Goal: Task Accomplishment & Management: Manage account settings

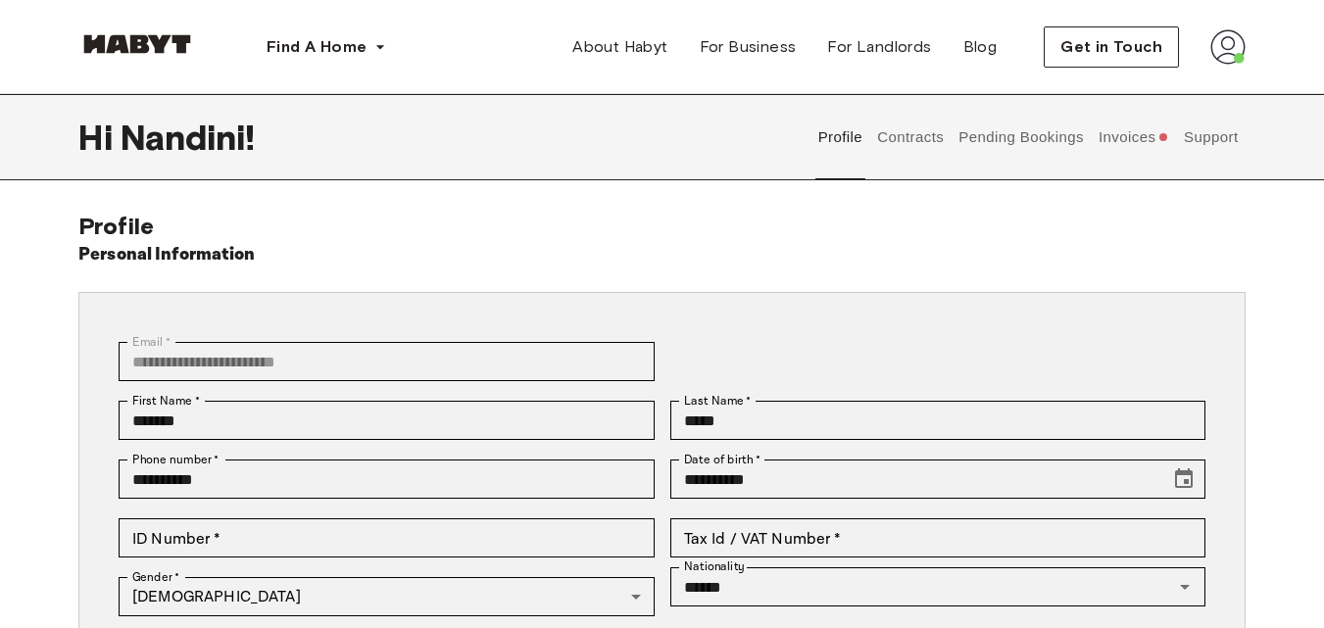
click at [1123, 136] on button "Invoices" at bounding box center [1133, 137] width 75 height 86
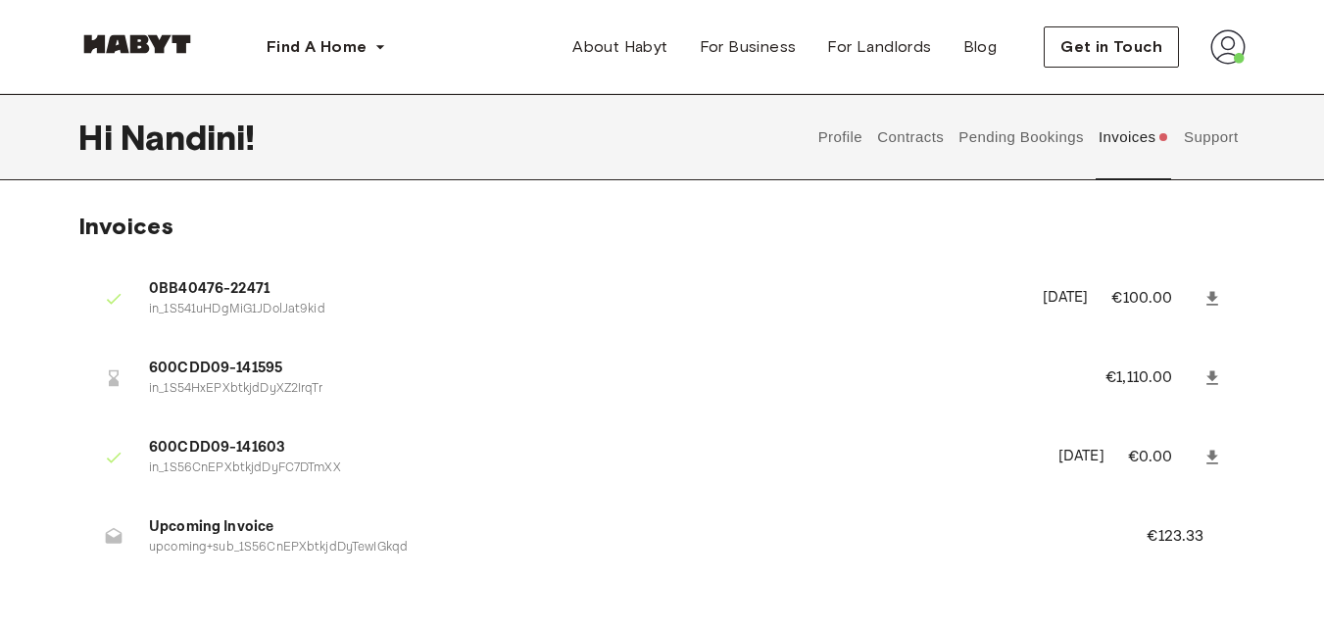
click at [117, 550] on div at bounding box center [113, 536] width 39 height 39
click at [1225, 50] on img at bounding box center [1227, 46] width 35 height 35
click at [1179, 78] on div "Profile Log out" at bounding box center [1187, 112] width 118 height 94
click at [1245, 52] on div "Find A Home [GEOGRAPHIC_DATA] [GEOGRAPHIC_DATA] [GEOGRAPHIC_DATA] [GEOGRAPHIC_D…" at bounding box center [662, 47] width 1324 height 94
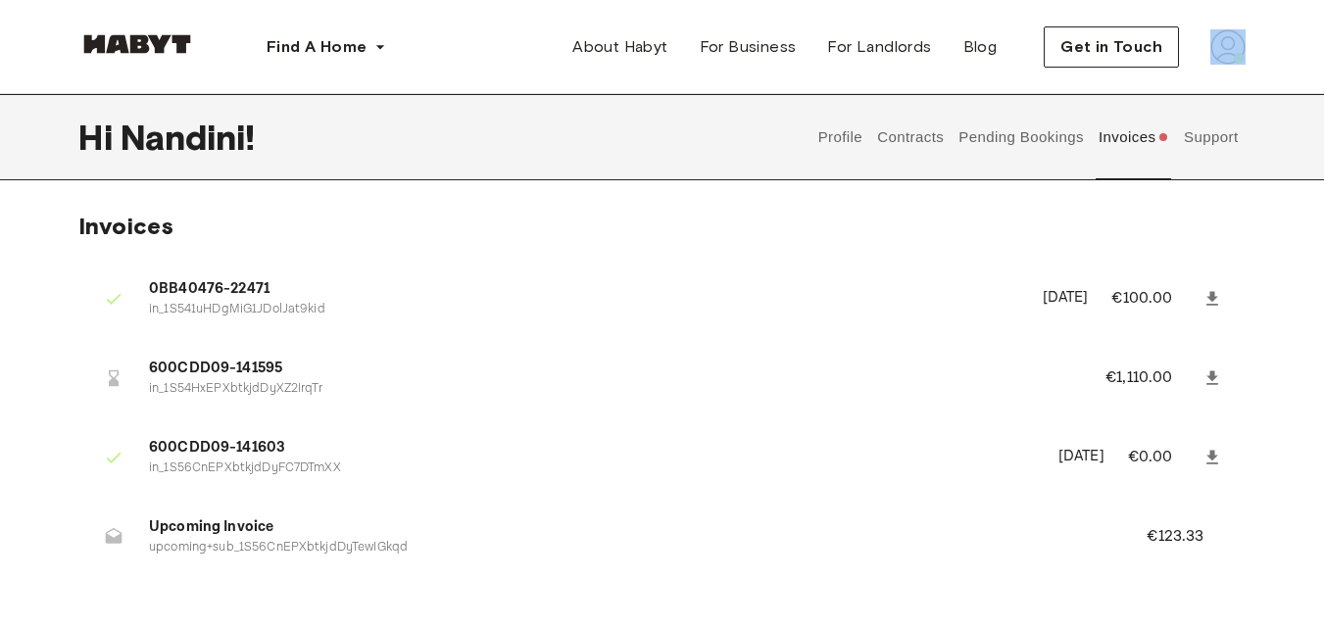
click at [1245, 52] on div "Find A Home [GEOGRAPHIC_DATA] [GEOGRAPHIC_DATA] [GEOGRAPHIC_DATA] [GEOGRAPHIC_D…" at bounding box center [662, 47] width 1324 height 94
click at [1230, 56] on img at bounding box center [1227, 46] width 35 height 35
click at [1170, 100] on span "Profile" at bounding box center [1168, 92] width 49 height 24
